Goal: Transaction & Acquisition: Purchase product/service

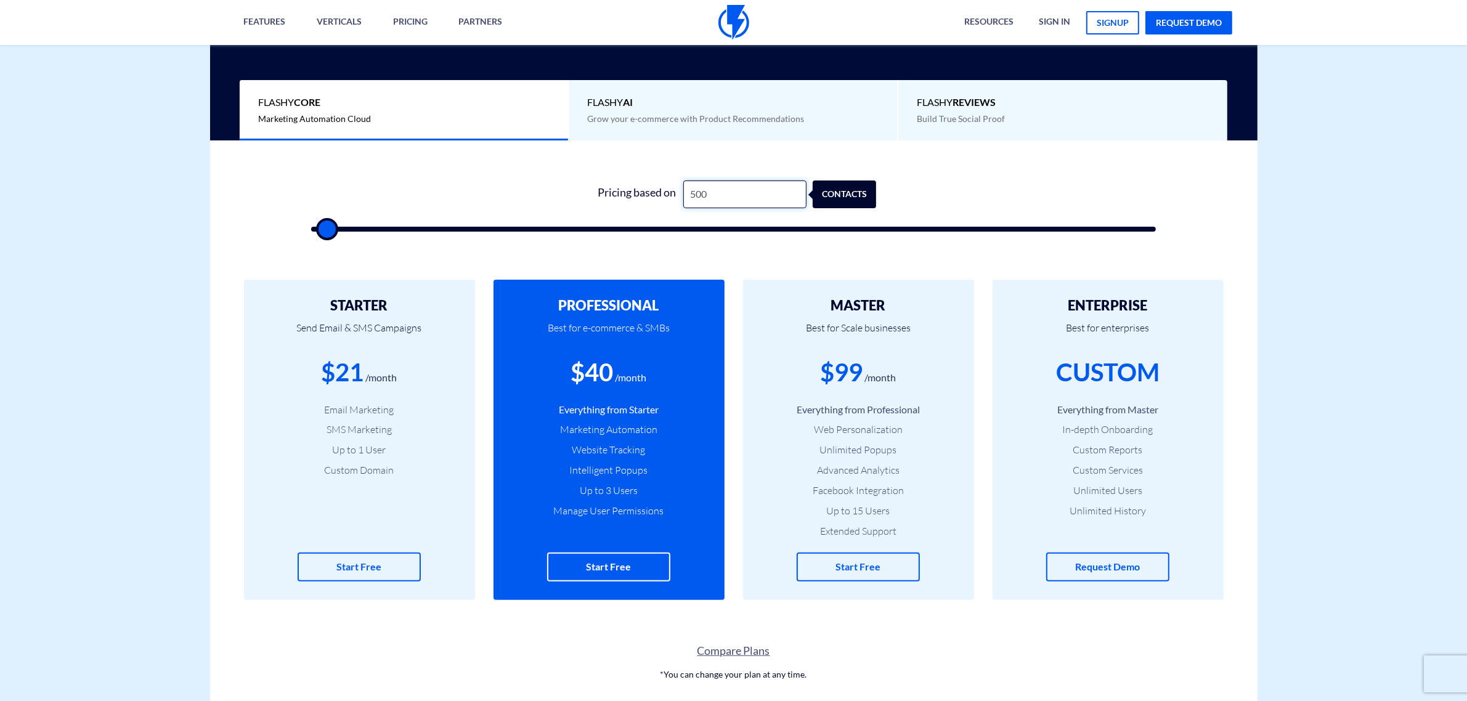
click at [711, 193] on input "500" at bounding box center [744, 194] width 123 height 28
type input "2"
type input "500"
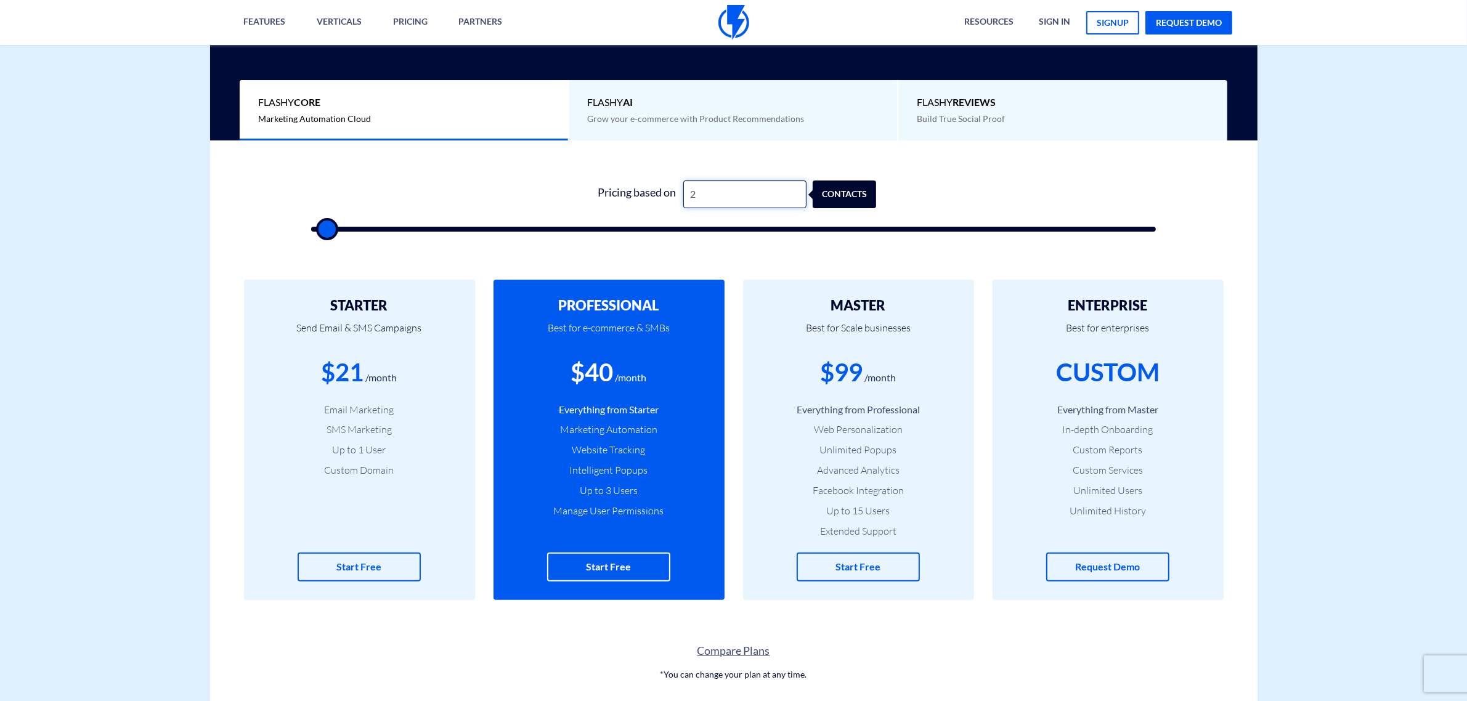
type input "22"
type input "500"
type input "220"
type input "500"
type input "2,200"
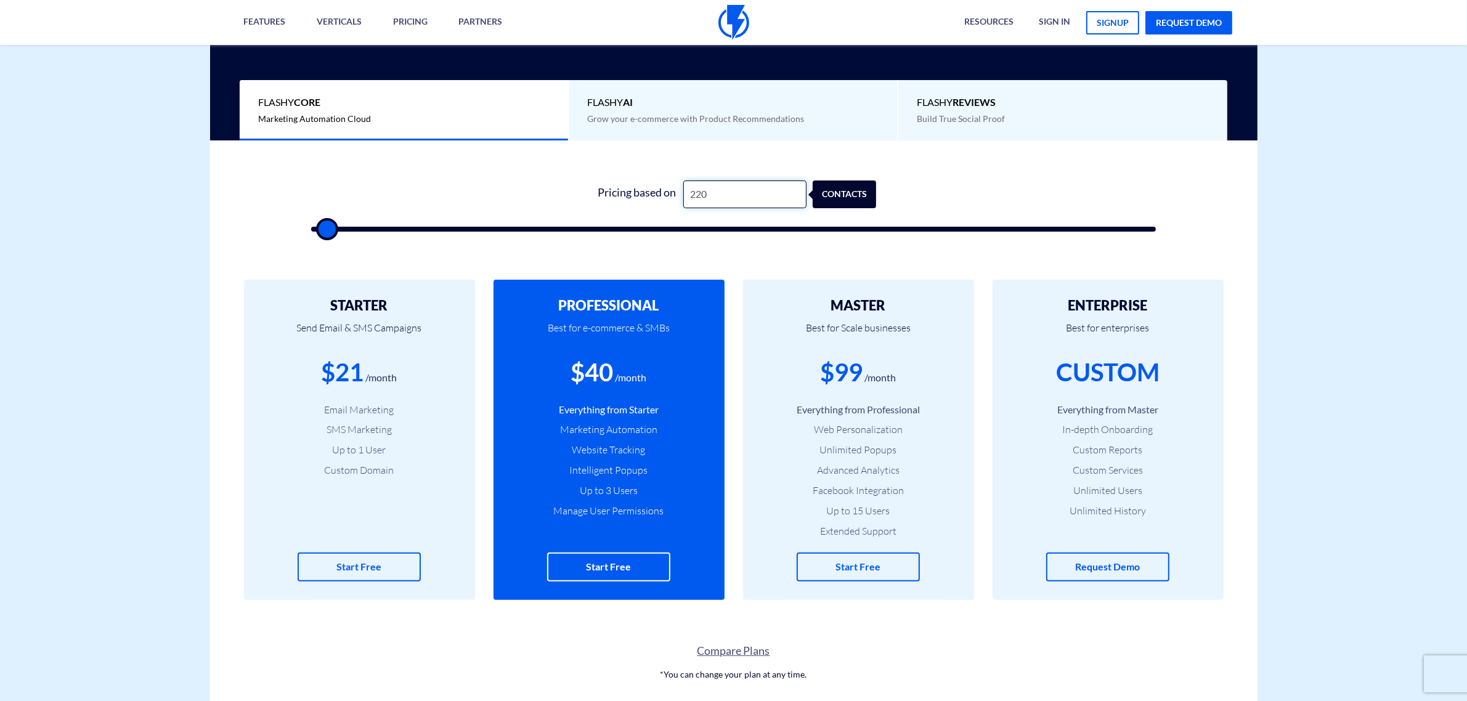
type input "2000"
type input "22,000"
type input "22000"
type input "220,000"
type input "100000"
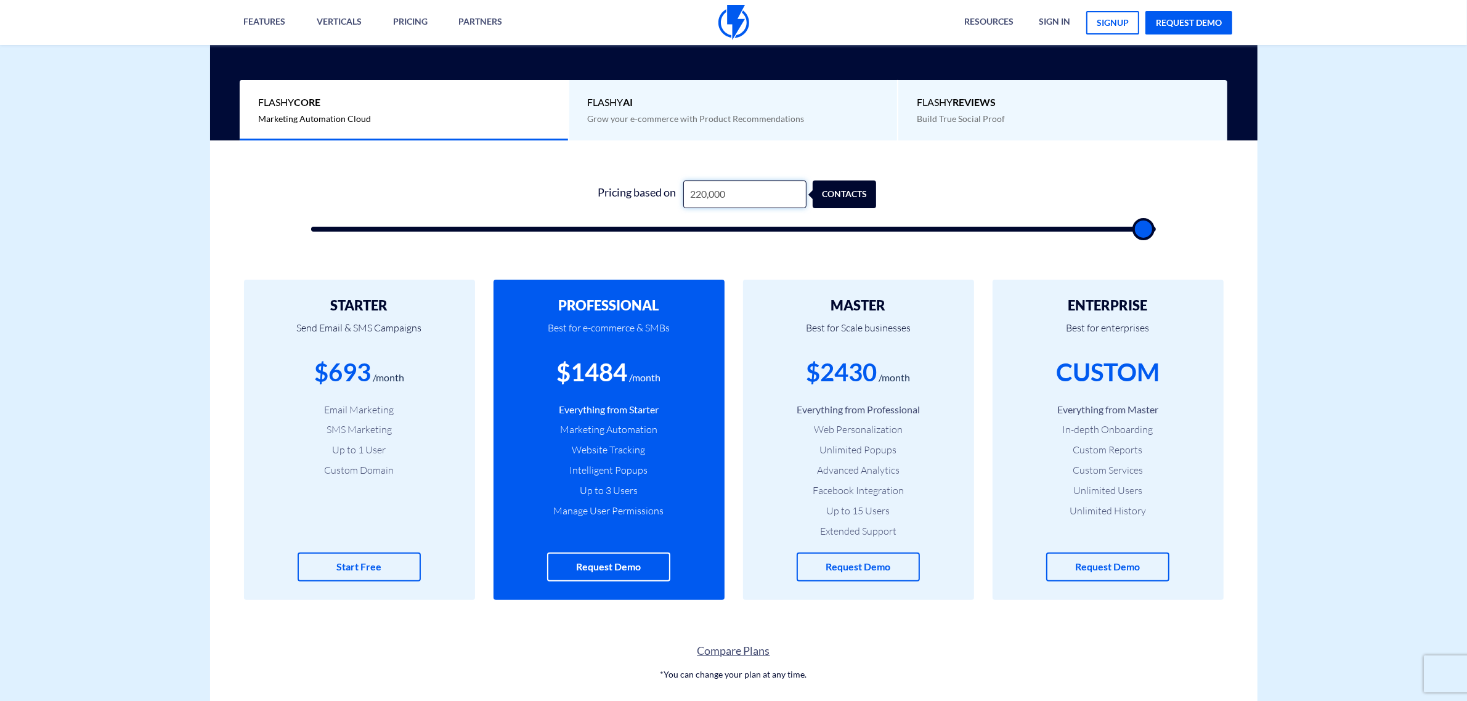
click at [707, 201] on input "220,000" at bounding box center [744, 194] width 123 height 28
type input "2"
type input "500"
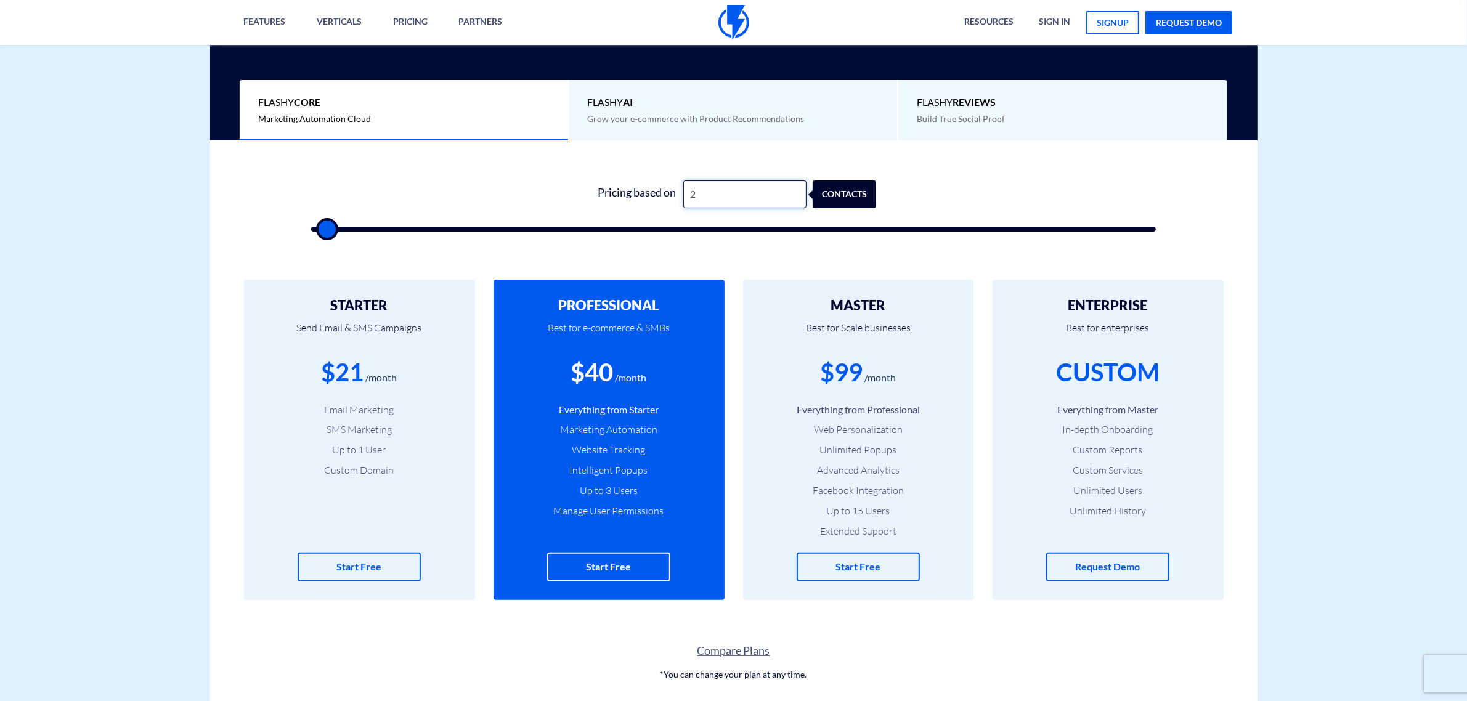
type input "28"
type input "500"
type input "280"
type input "500"
type input "2,800"
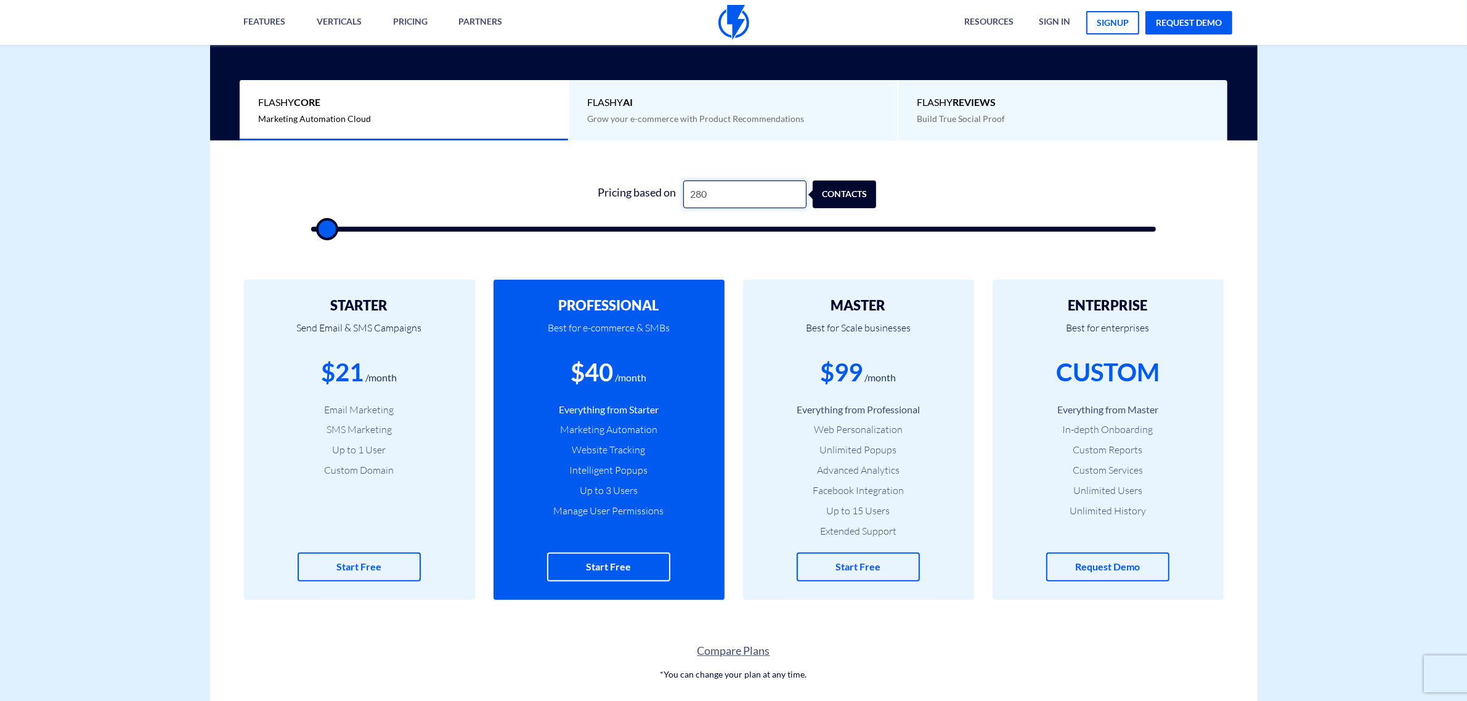
type input "3000"
type input "28,000"
type input "28000"
type input "250,000"
type input "100000"
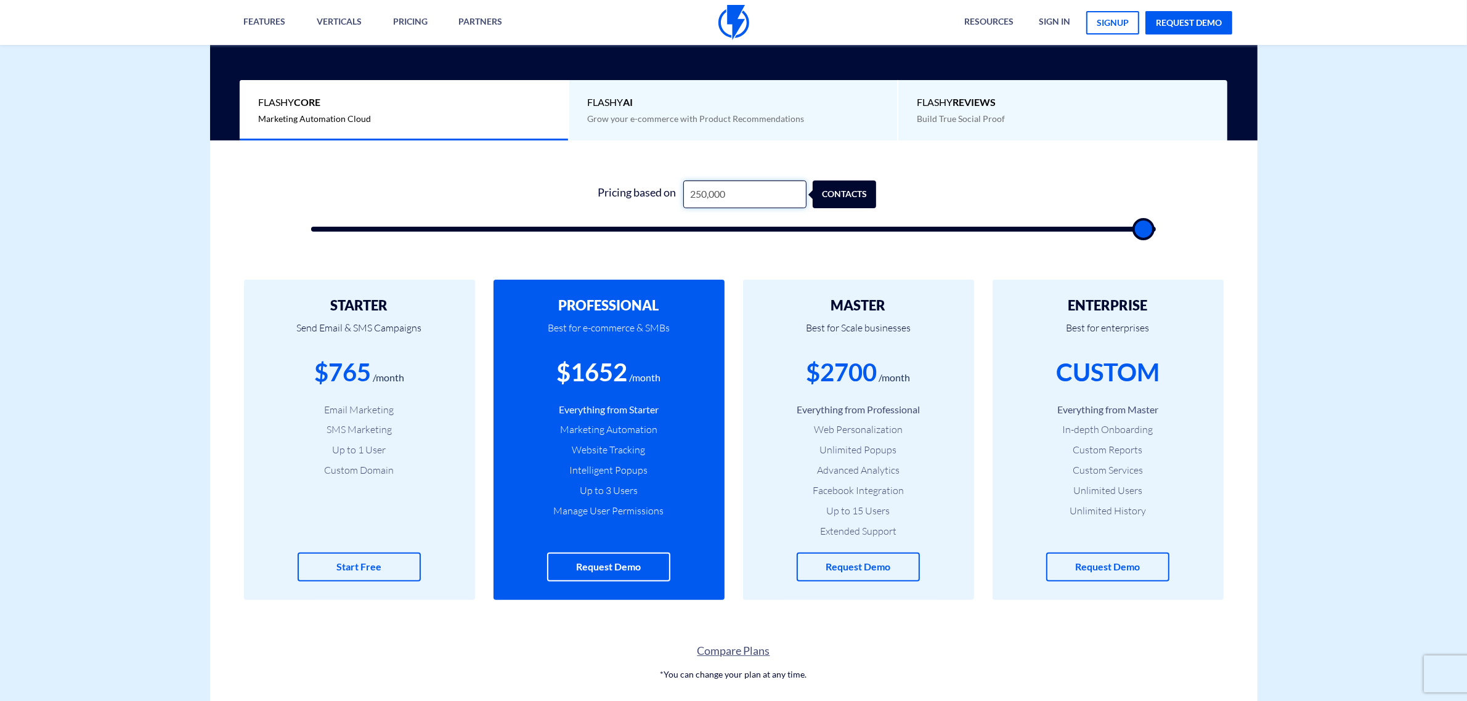
type input "25,000"
type input "25000"
type input "2,500"
type input "2500"
type input "250"
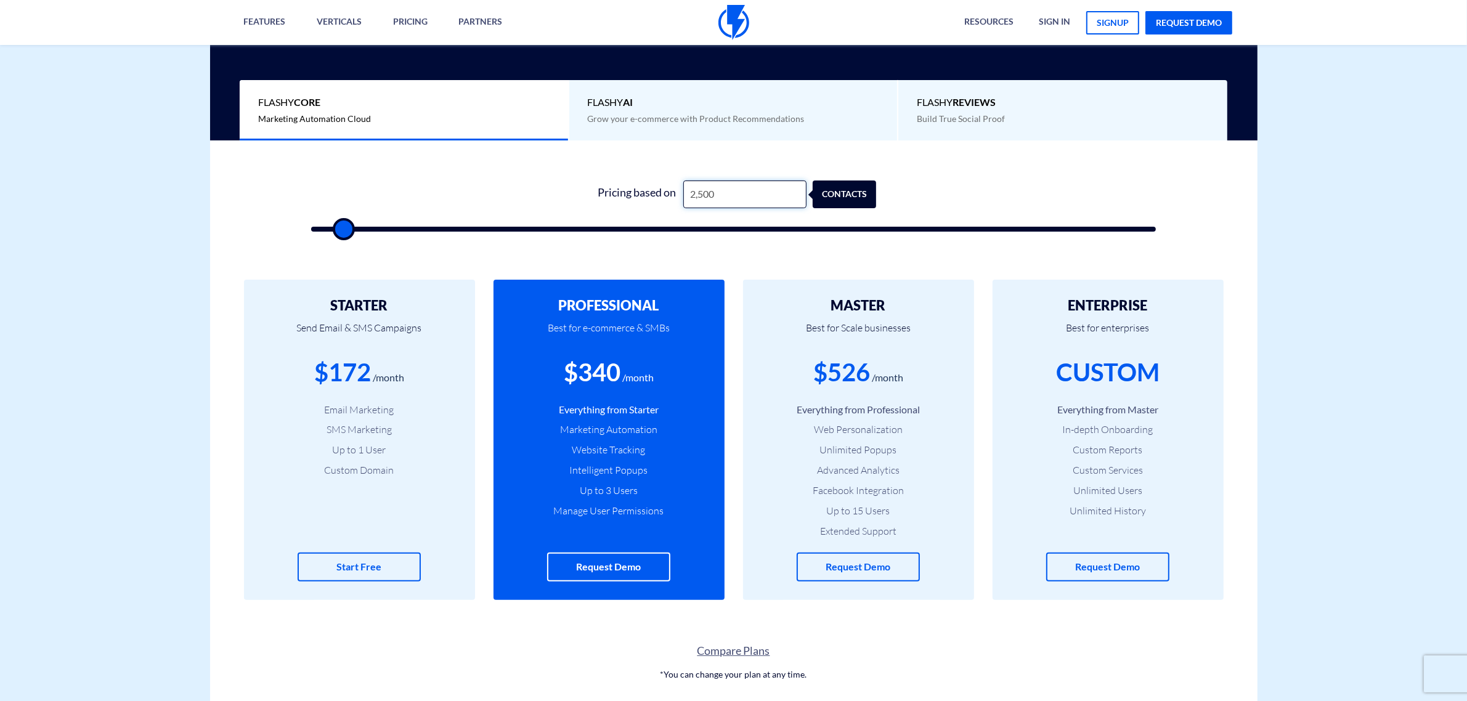
type input "500"
type input "25"
type input "500"
type input "2"
type input "500"
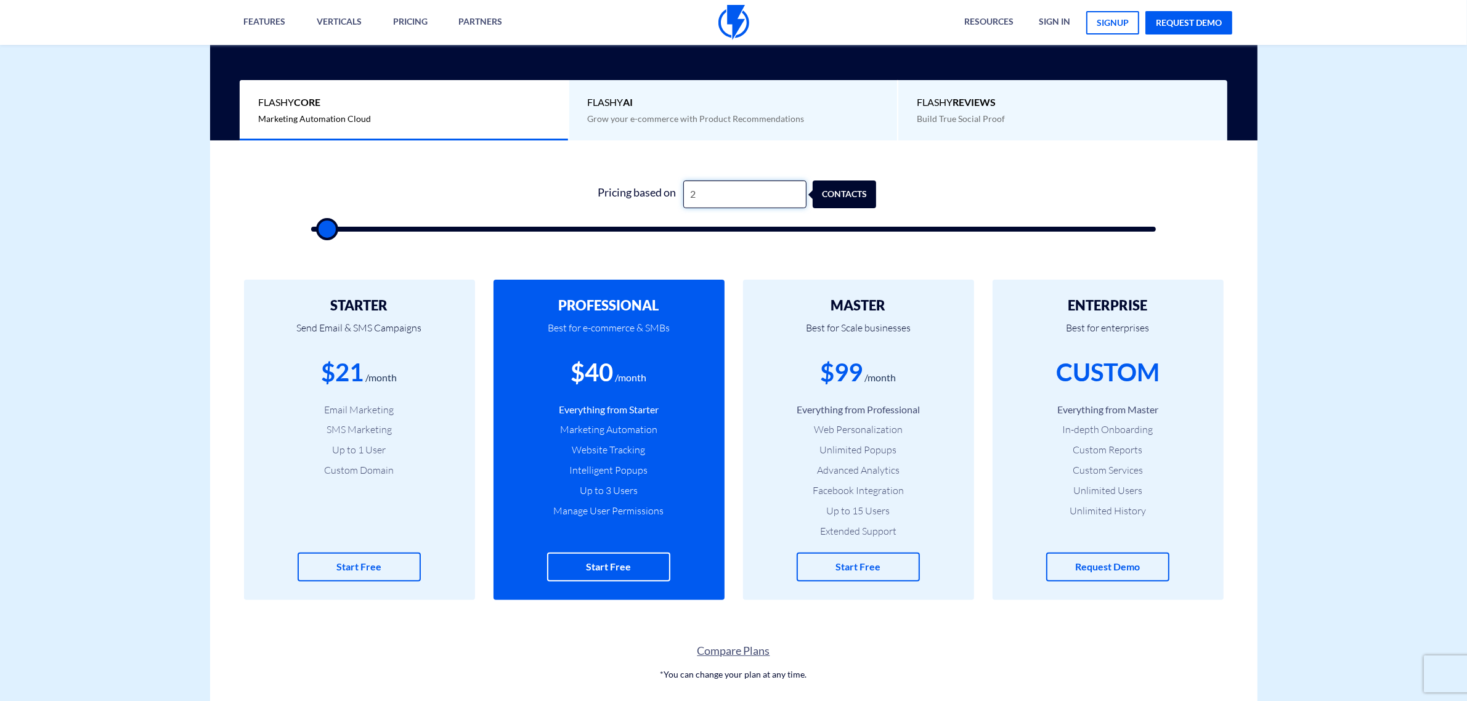
type input "500"
type input "2"
type input "500"
type input "20"
type input "500"
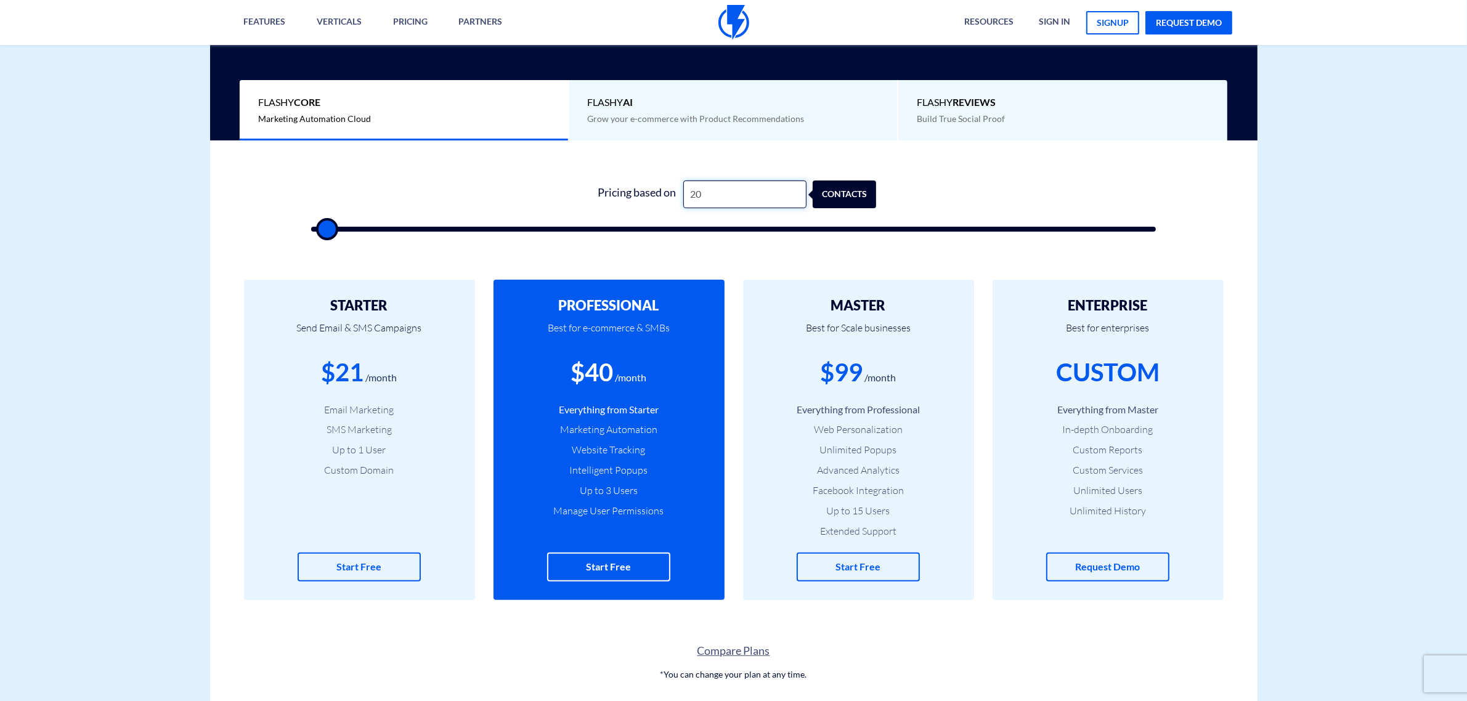
type input "200"
type input "500"
type input "2,000"
type input "2000"
type input "20,000"
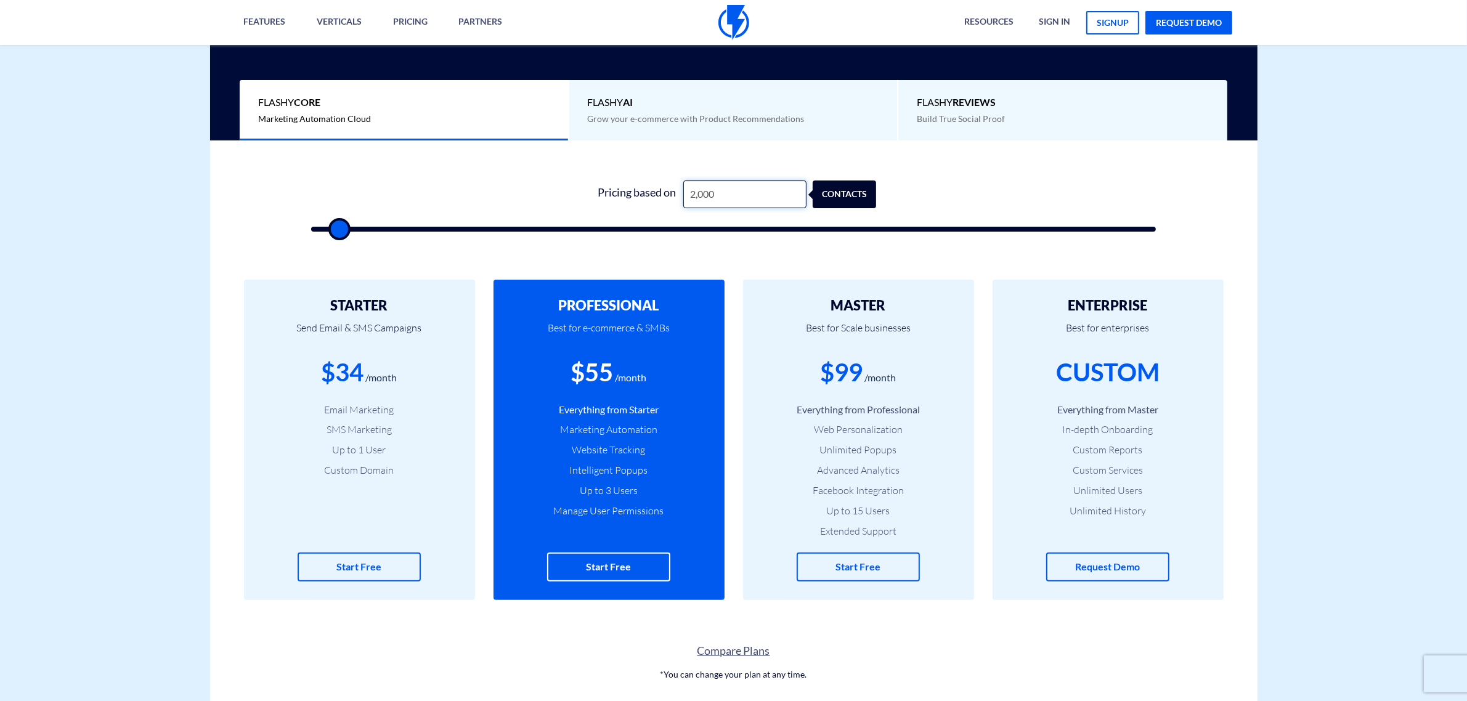
type input "20000"
type input "200,000"
type input "100000"
type input "200,000"
drag, startPoint x: 809, startPoint y: 363, endPoint x: 944, endPoint y: 375, distance: 136.0
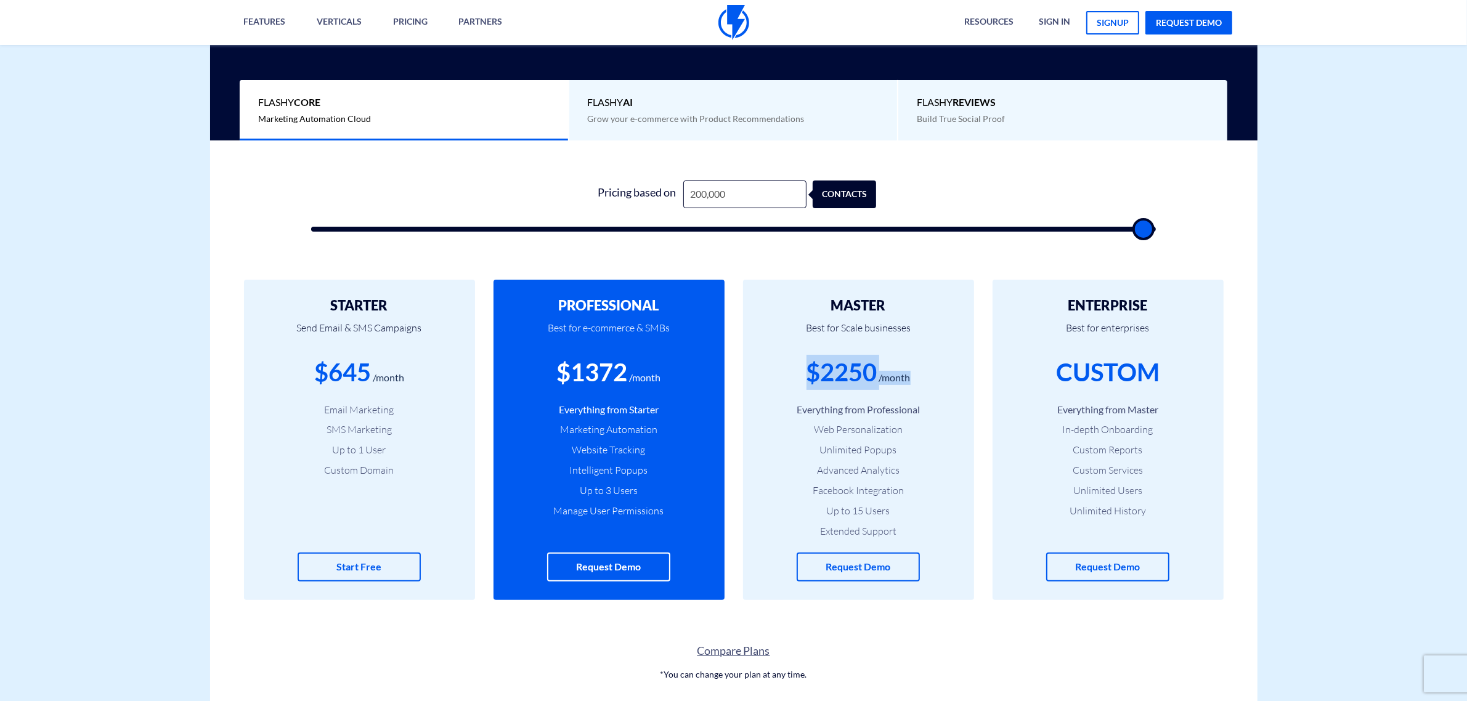
click at [944, 375] on div "$2250 /month" at bounding box center [858, 372] width 194 height 35
